Goal: Transaction & Acquisition: Purchase product/service

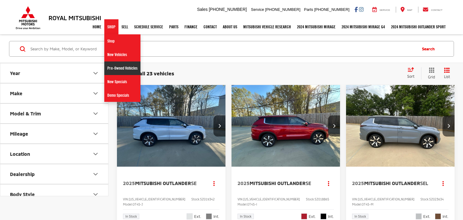
drag, startPoint x: 111, startPoint y: 66, endPoint x: 111, endPoint y: 51, distance: 14.5
click at [111, 66] on link "Pre-Owned Vehicles" at bounding box center [122, 68] width 36 height 14
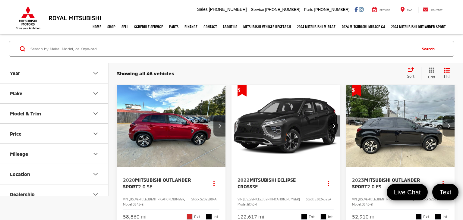
click at [414, 71] on icon "Select sort value" at bounding box center [410, 69] width 7 height 5
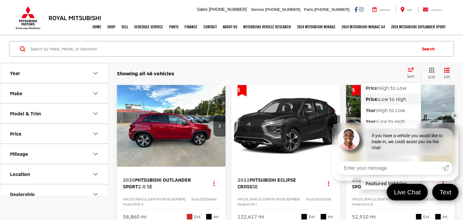
click at [400, 98] on span "Low to High" at bounding box center [392, 99] width 28 height 6
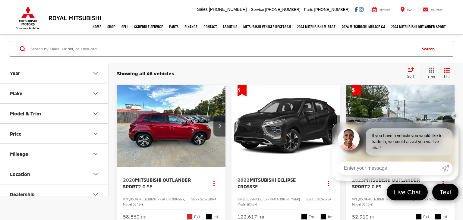
click at [453, 115] on link "✕" at bounding box center [454, 115] width 7 height 7
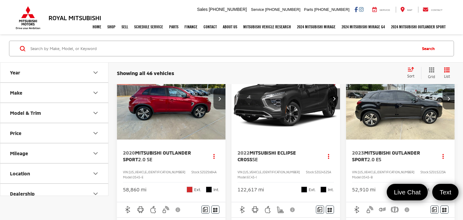
scroll to position [16, 0]
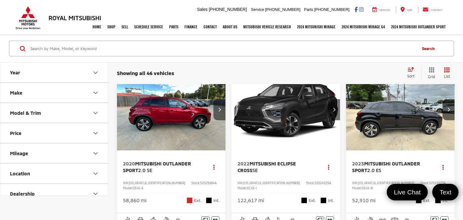
click at [217, 114] on button "Next image" at bounding box center [219, 109] width 12 height 21
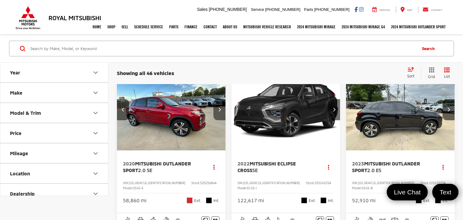
click at [217, 113] on button "Next image" at bounding box center [219, 109] width 12 height 21
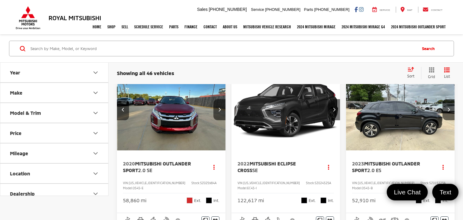
scroll to position [0, 219]
click at [222, 111] on button "Next image" at bounding box center [219, 109] width 12 height 21
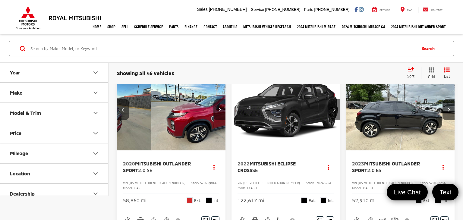
scroll to position [0, 328]
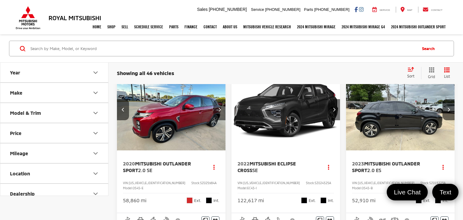
click at [217, 112] on button "Next image" at bounding box center [219, 109] width 12 height 21
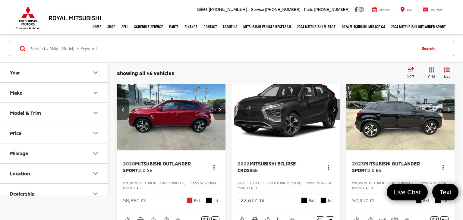
click at [218, 111] on icon "Next image" at bounding box center [219, 109] width 3 height 4
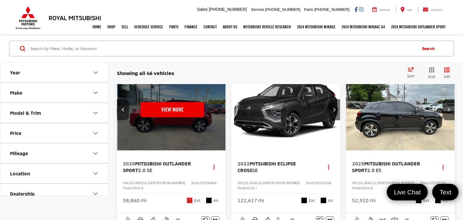
scroll to position [0, 547]
click at [123, 110] on icon "Previous image" at bounding box center [123, 109] width 3 height 4
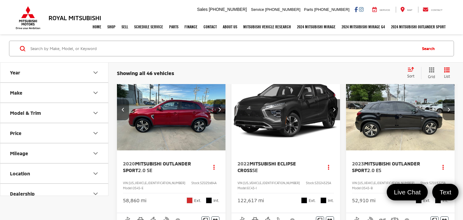
click at [123, 110] on icon "Previous image" at bounding box center [123, 109] width 3 height 4
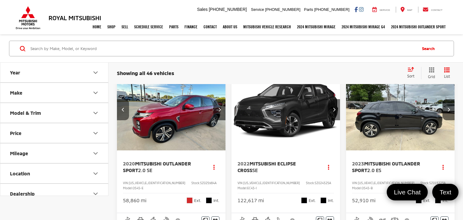
click at [123, 110] on icon "Previous image" at bounding box center [123, 109] width 3 height 4
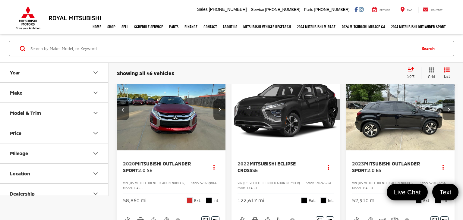
click at [123, 110] on icon "Previous image" at bounding box center [123, 109] width 3 height 4
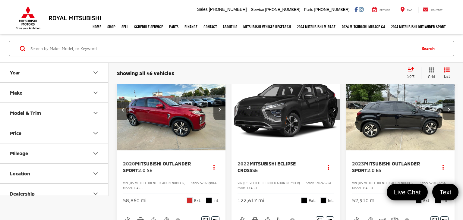
click at [123, 110] on icon "Previous image" at bounding box center [123, 109] width 3 height 4
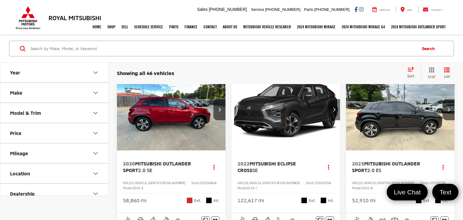
scroll to position [0, 0]
click at [166, 129] on img "2020 Mitsubishi Outlander Sport 2.0 SE 0" at bounding box center [171, 110] width 109 height 82
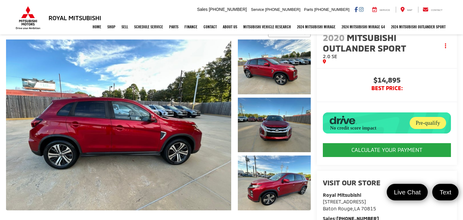
scroll to position [83, 0]
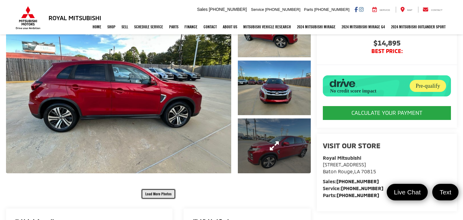
drag, startPoint x: 165, startPoint y: 195, endPoint x: 242, endPoint y: 155, distance: 86.9
click at [165, 195] on button "Load More Photos" at bounding box center [158, 193] width 35 height 11
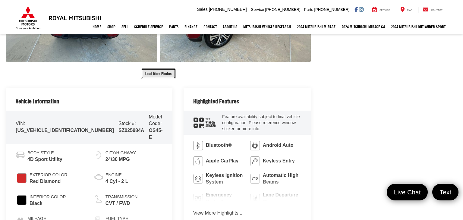
scroll to position [442, 0]
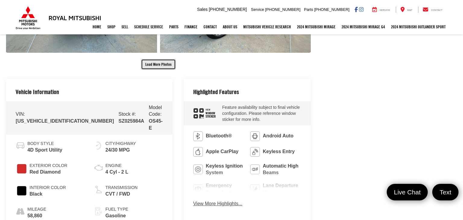
click at [157, 65] on button "Load More Photos" at bounding box center [158, 64] width 35 height 11
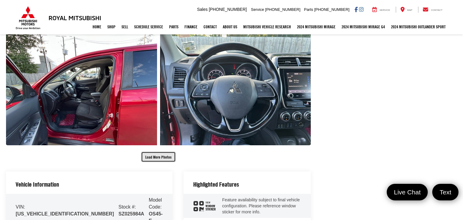
scroll to position [582, 0]
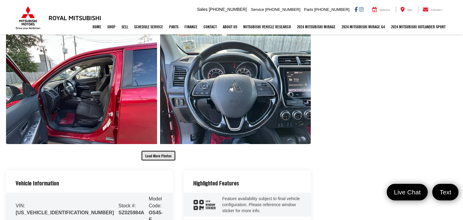
click at [157, 156] on button "Load More Photos" at bounding box center [158, 155] width 35 height 11
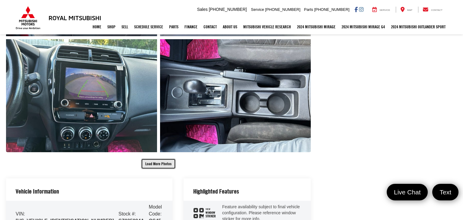
scroll to position [855, 0]
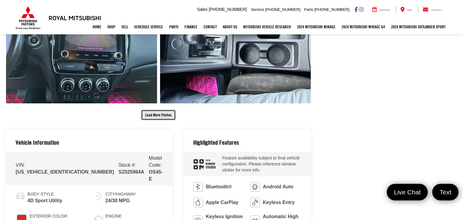
click at [158, 116] on button "Load More Photos" at bounding box center [158, 115] width 35 height 11
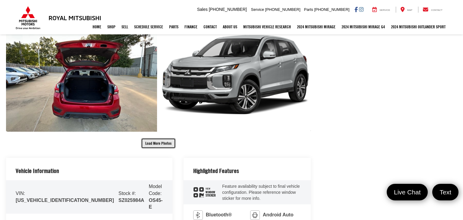
scroll to position [1095, 0]
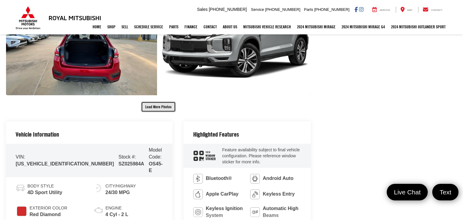
click at [148, 105] on button "Load More Photos" at bounding box center [158, 106] width 35 height 11
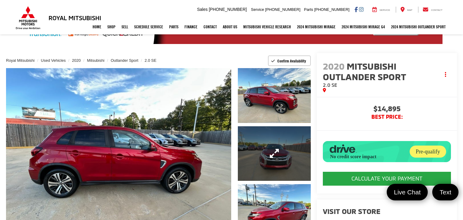
scroll to position [0, 0]
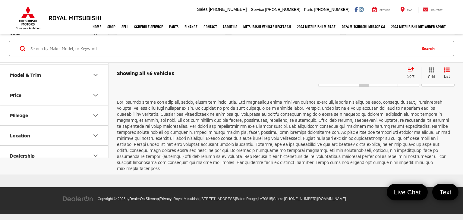
scroll to position [2311, 0]
click at [368, 87] on link "2" at bounding box center [373, 81] width 10 height 11
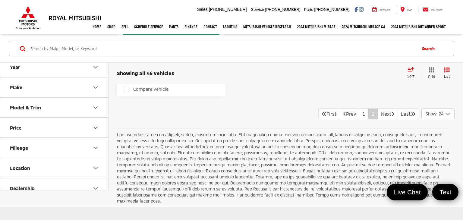
scroll to position [2216, 0]
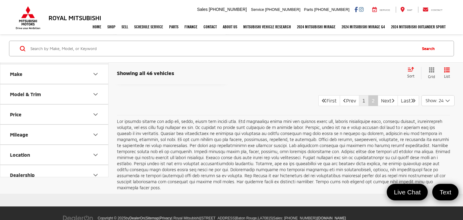
click at [359, 106] on link "1" at bounding box center [364, 100] width 10 height 11
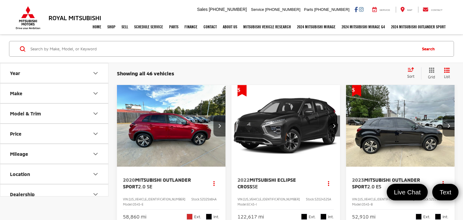
scroll to position [2, 0]
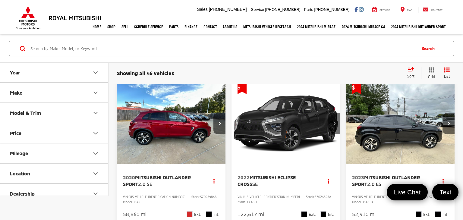
click at [188, 132] on img "2020 Mitsubishi Outlander Sport 2.0 SE 0" at bounding box center [171, 124] width 109 height 82
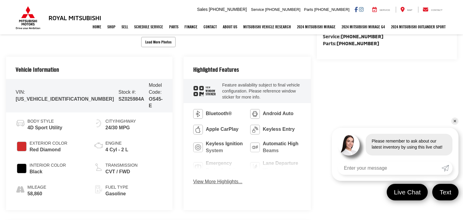
click at [453, 120] on link "✕" at bounding box center [454, 120] width 7 height 7
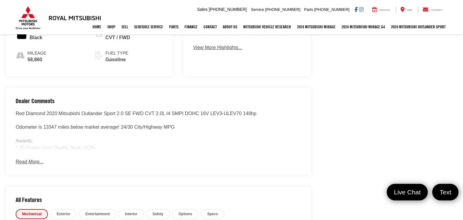
scroll to position [366, 0]
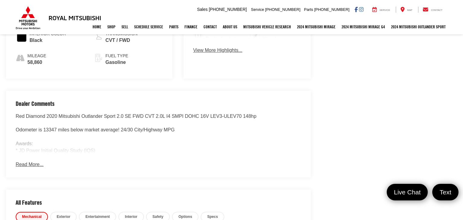
click at [32, 161] on button "Read More..." at bounding box center [30, 164] width 28 height 7
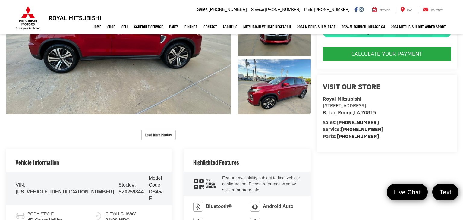
scroll to position [132, 0]
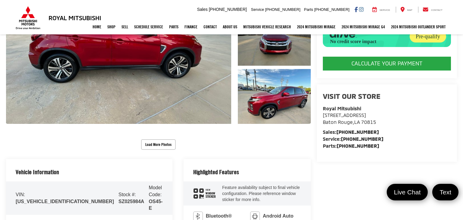
click at [205, 195] on span "Sticker" at bounding box center [210, 196] width 10 height 3
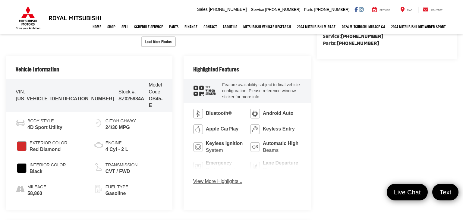
scroll to position [232, 0]
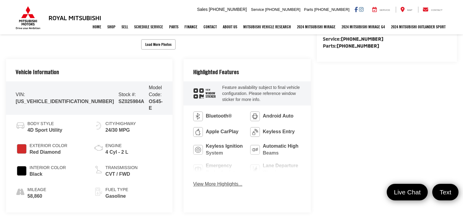
click at [118, 99] on span "SZ025984A" at bounding box center [131, 101] width 26 height 5
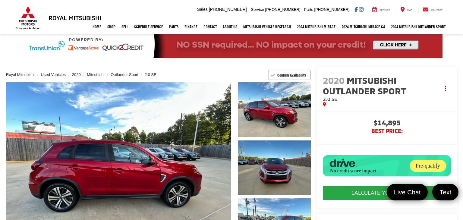
scroll to position [0, 0]
